Goal: Task Accomplishment & Management: Use online tool/utility

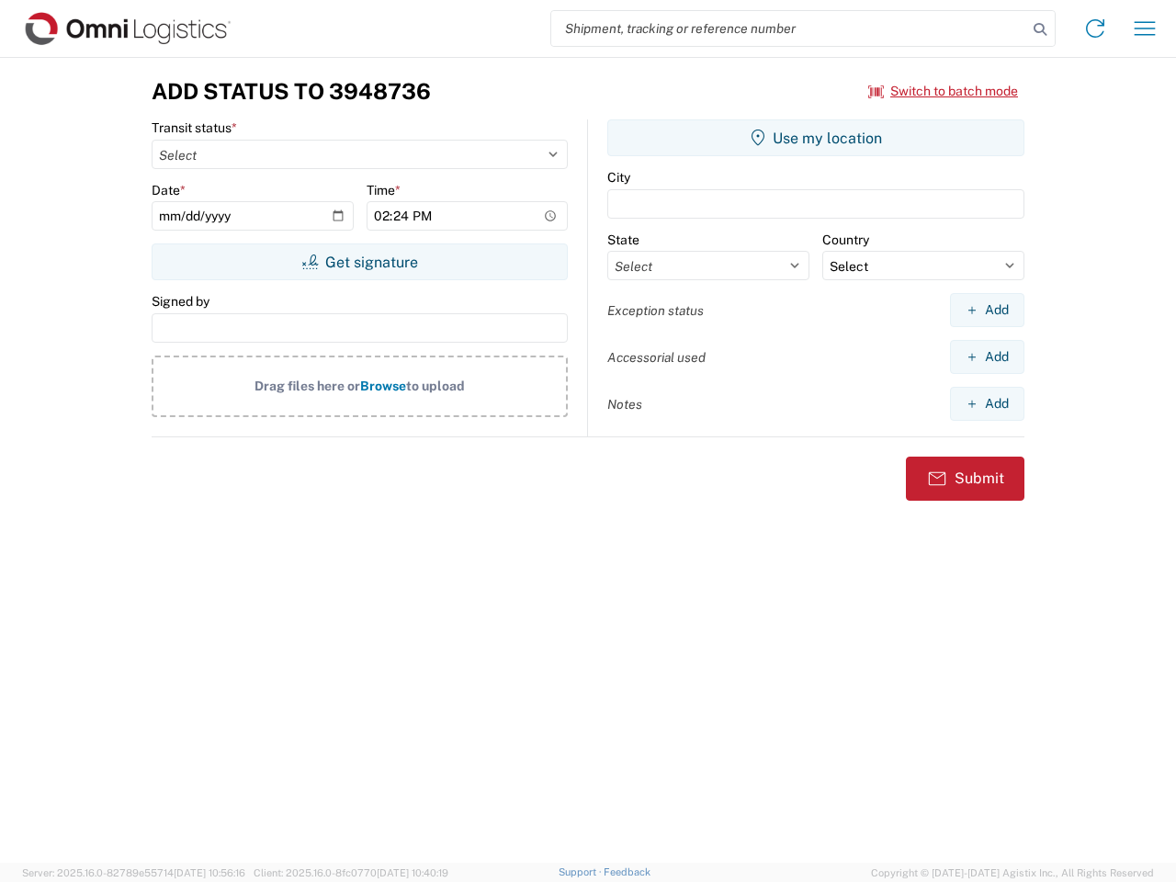
click at [789, 28] on input "search" at bounding box center [789, 28] width 476 height 35
click at [1040, 29] on icon at bounding box center [1040, 30] width 26 height 26
click at [1095, 28] on icon at bounding box center [1094, 28] width 29 height 29
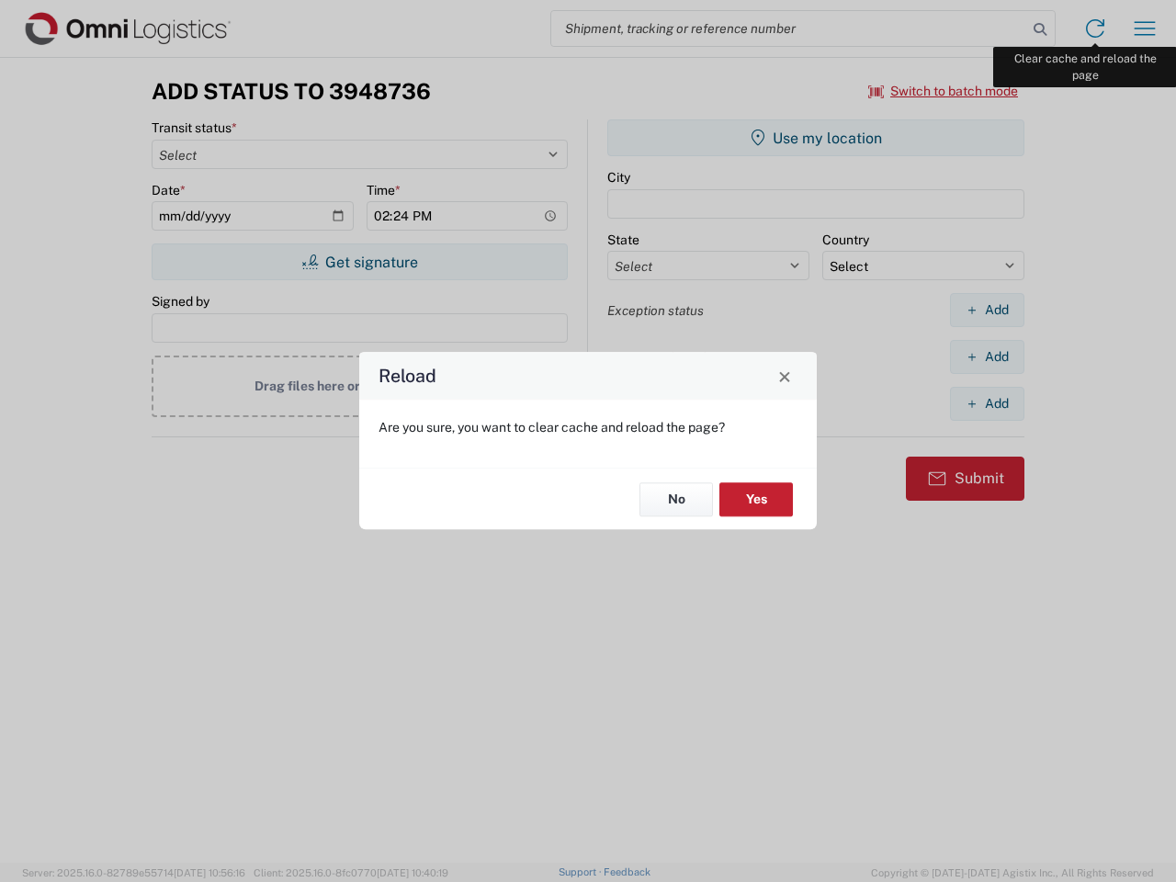
click at [1145, 28] on div "Reload Are you sure, you want to clear cache and reload the page? No Yes" at bounding box center [588, 441] width 1176 height 882
click at [943, 91] on div "Reload Are you sure, you want to clear cache and reload the page? No Yes" at bounding box center [588, 441] width 1176 height 882
click at [359, 262] on div "Reload Are you sure, you want to clear cache and reload the page? No Yes" at bounding box center [588, 441] width 1176 height 882
click at [816, 138] on div "Reload Are you sure, you want to clear cache and reload the page? No Yes" at bounding box center [588, 441] width 1176 height 882
click at [987, 310] on div "Reload Are you sure, you want to clear cache and reload the page? No Yes" at bounding box center [588, 441] width 1176 height 882
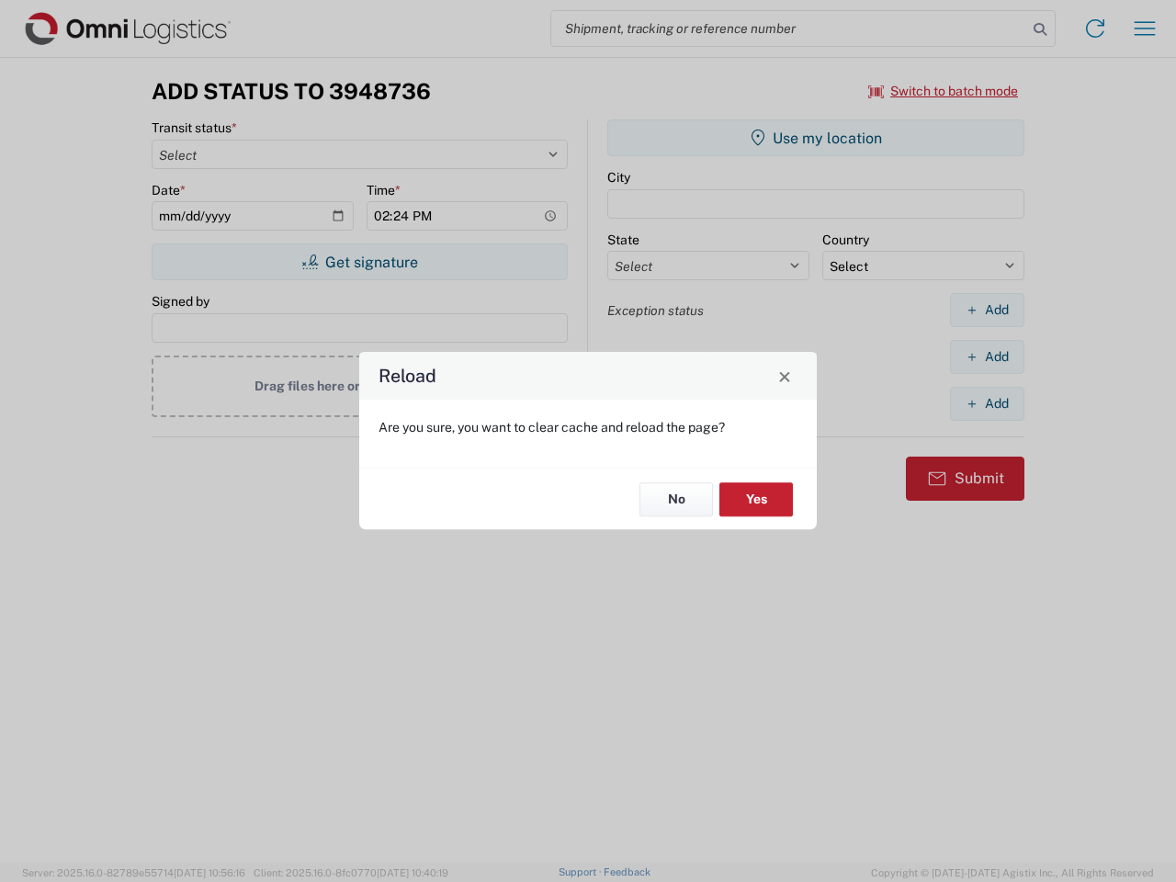
click at [987, 356] on div "Reload Are you sure, you want to clear cache and reload the page? No Yes" at bounding box center [588, 441] width 1176 height 882
click at [987, 403] on div "Reload Are you sure, you want to clear cache and reload the page? No Yes" at bounding box center [588, 441] width 1176 height 882
